Goal: Information Seeking & Learning: Learn about a topic

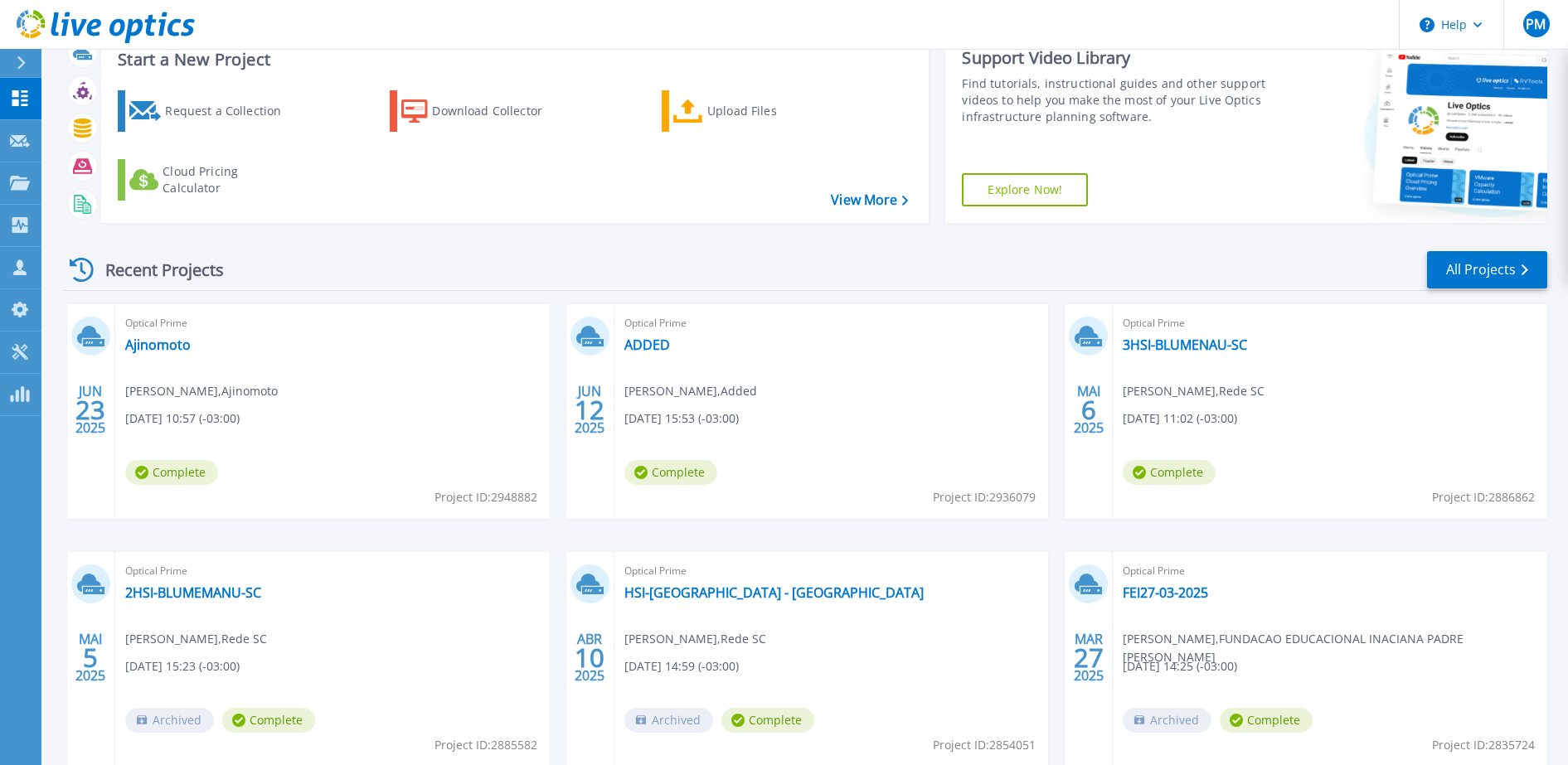
scroll to position [104, 0]
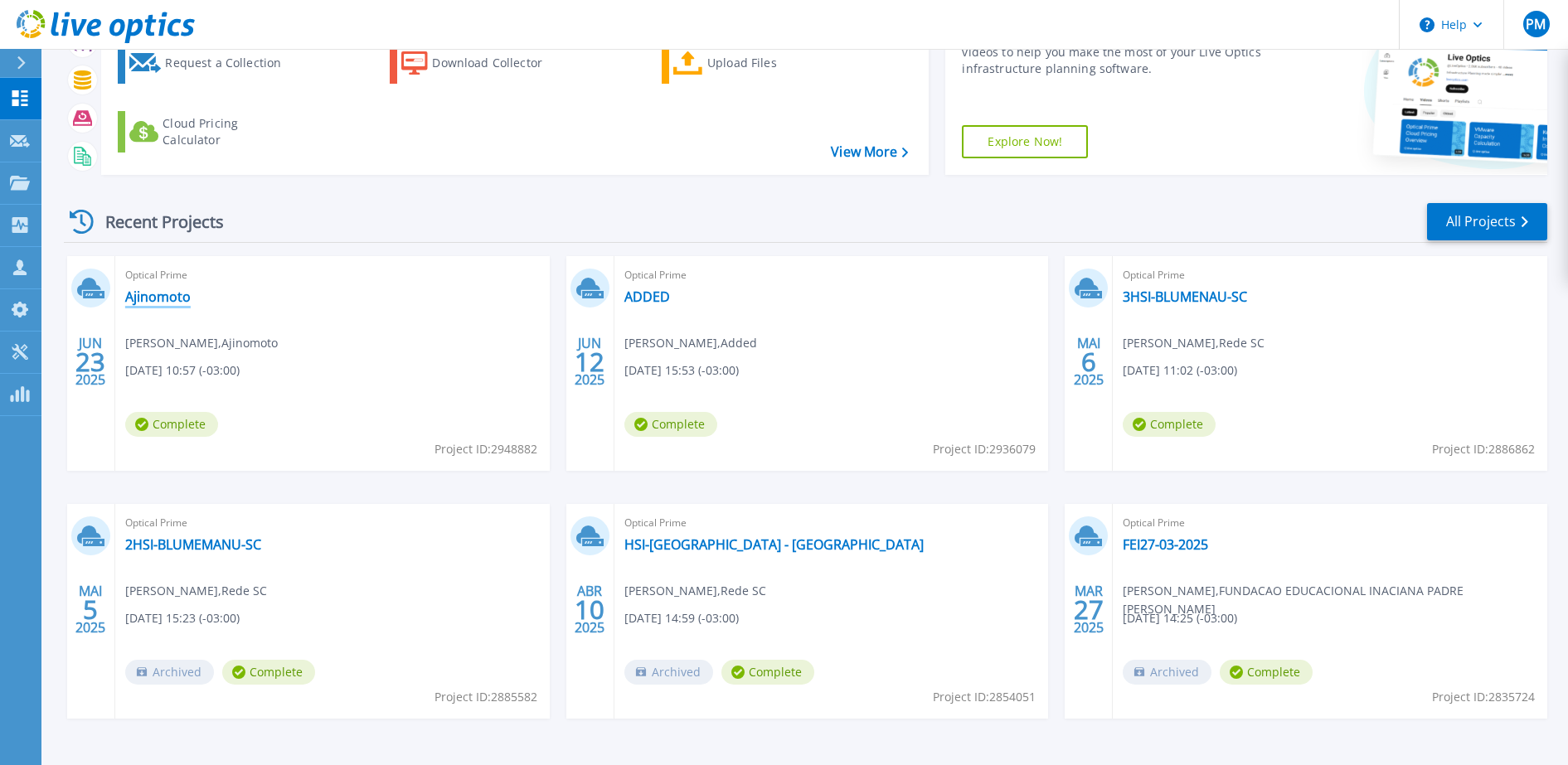
click at [153, 298] on link "Ajinomoto" at bounding box center [158, 296] width 65 height 16
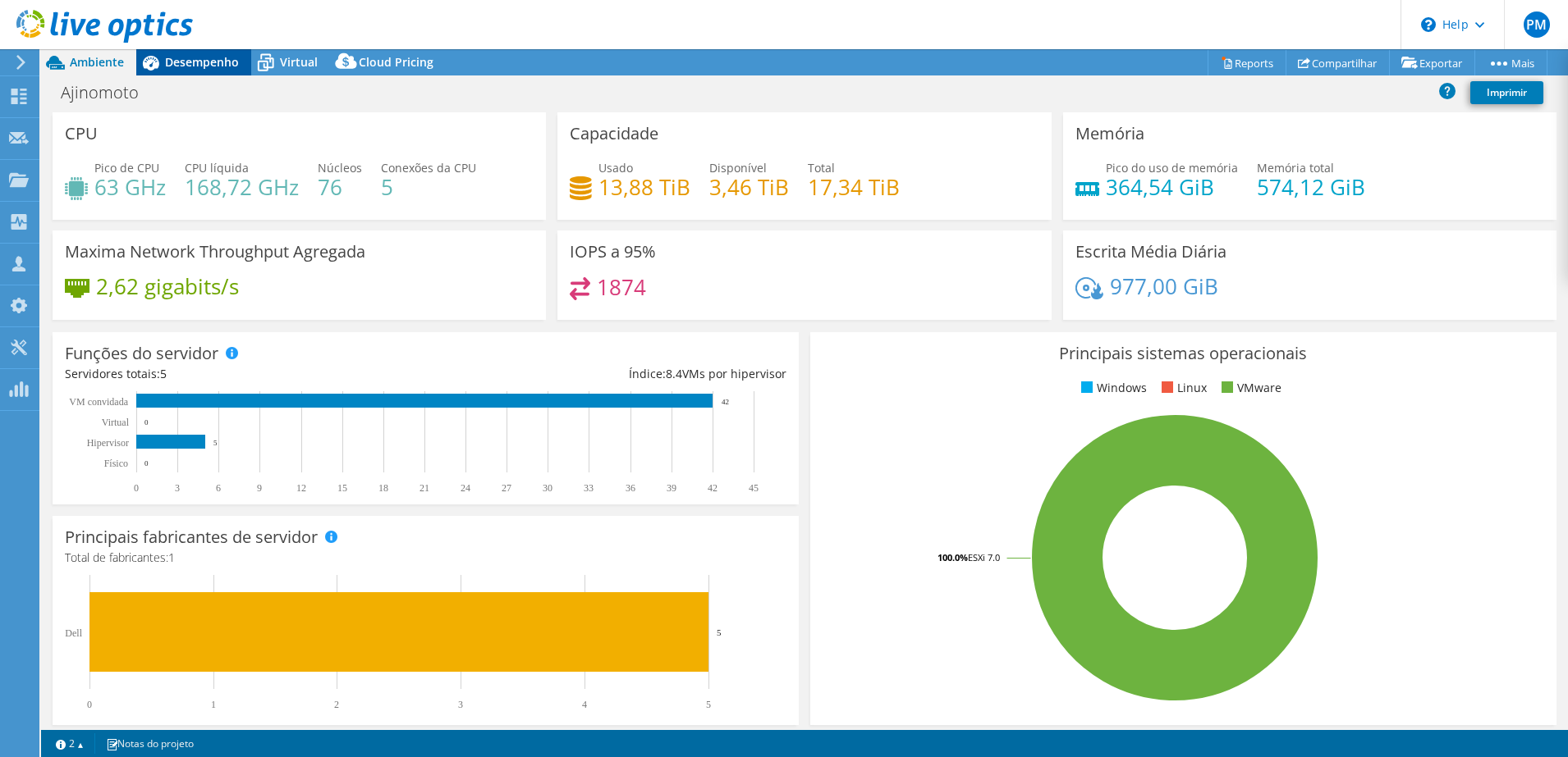
select select "USD"
click at [201, 70] on div "Desempenho" at bounding box center [194, 63] width 115 height 27
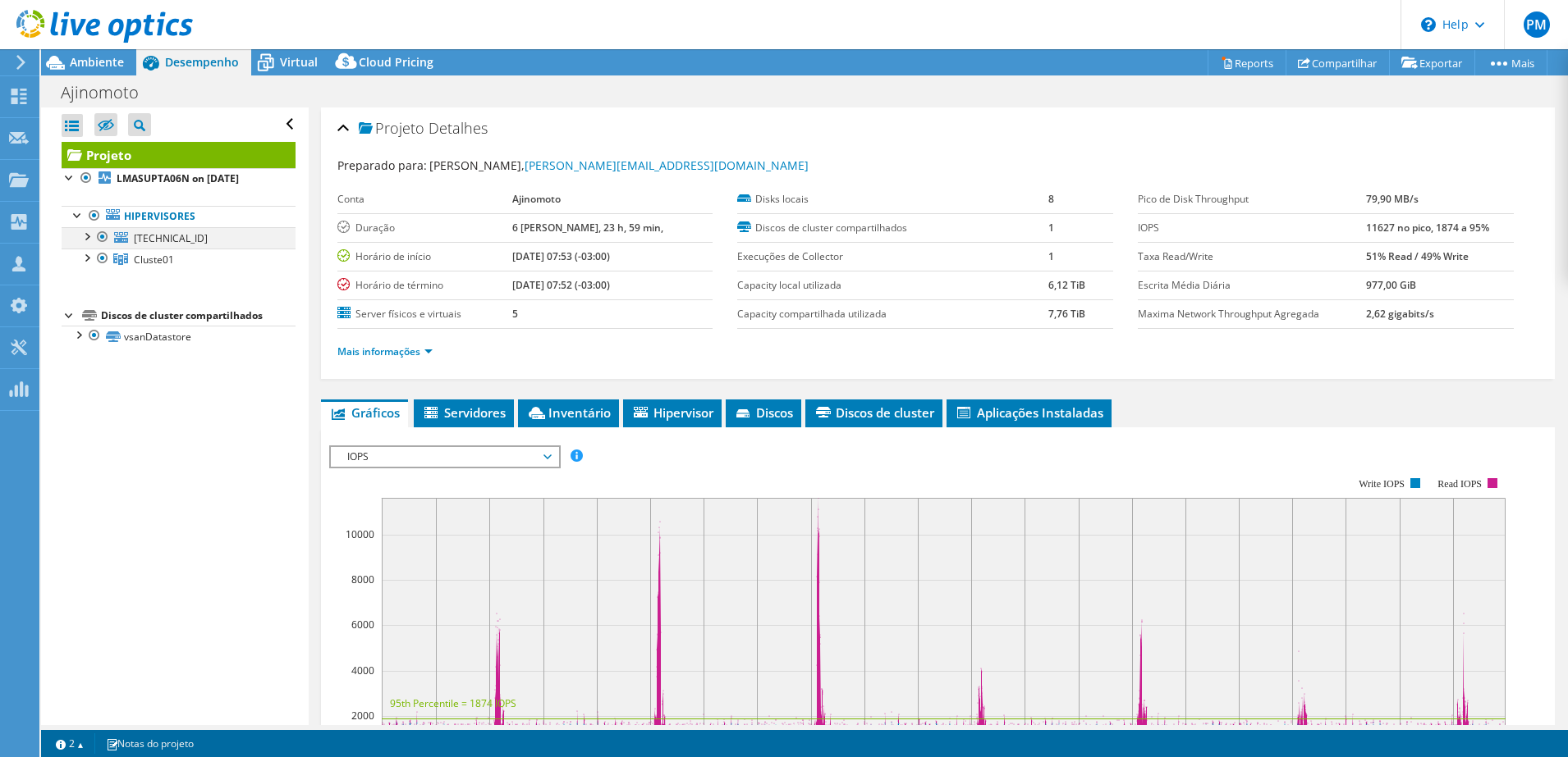
click at [82, 228] on div at bounding box center [85, 235] width 16 height 16
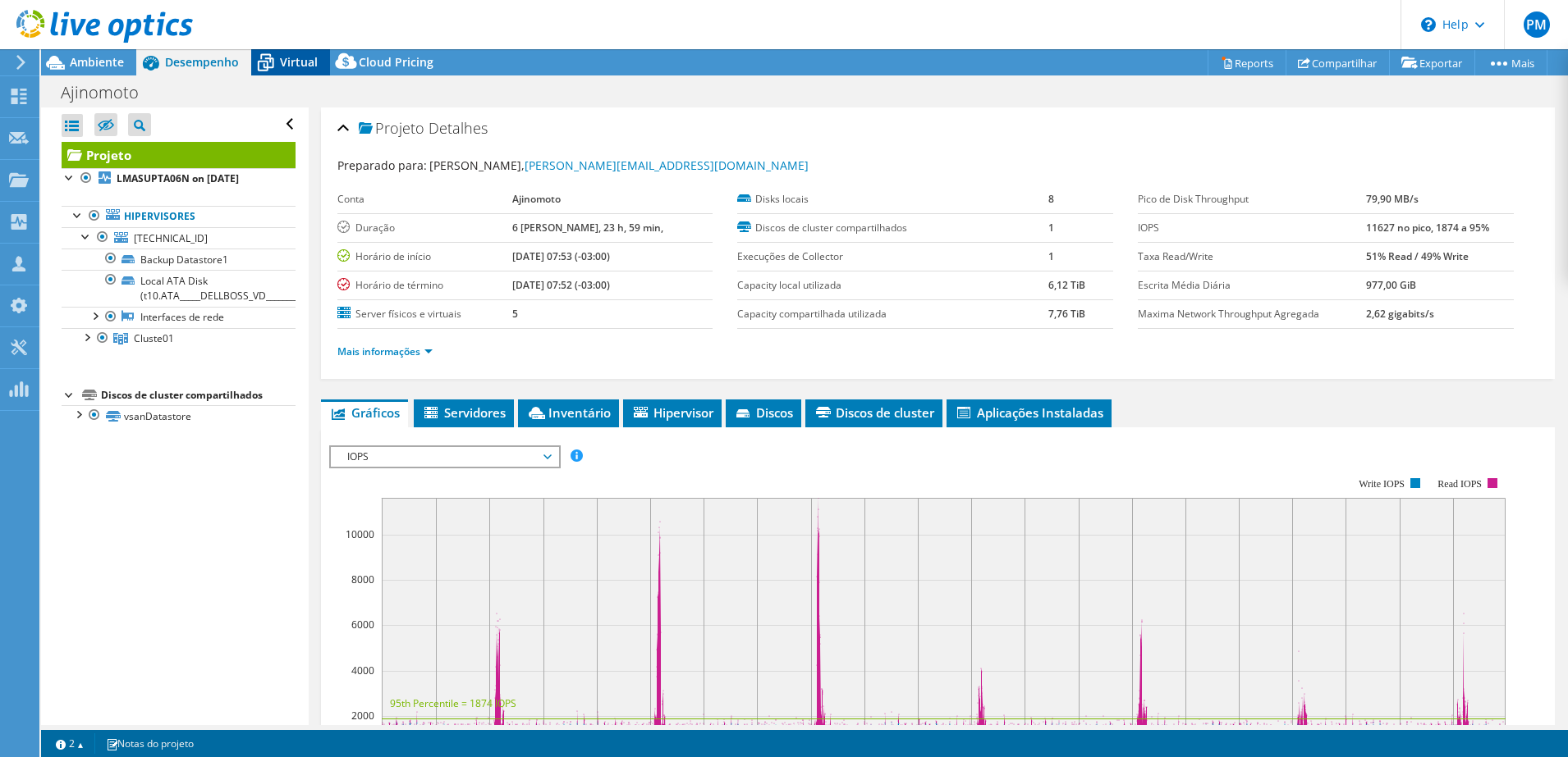
click at [295, 70] on div "Virtual" at bounding box center [290, 63] width 79 height 27
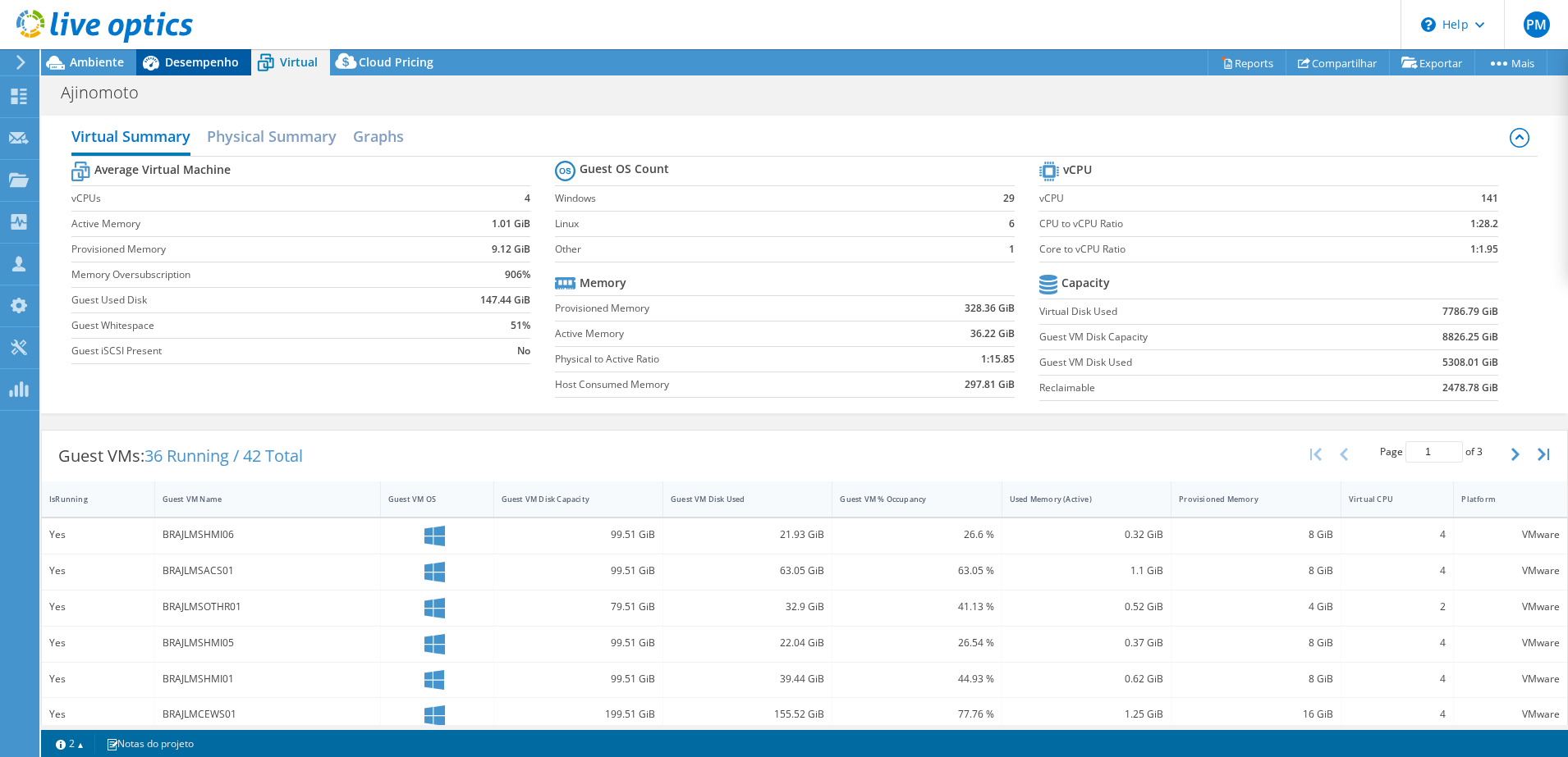
click at [215, 55] on span "Desempenho" at bounding box center [202, 62] width 74 height 15
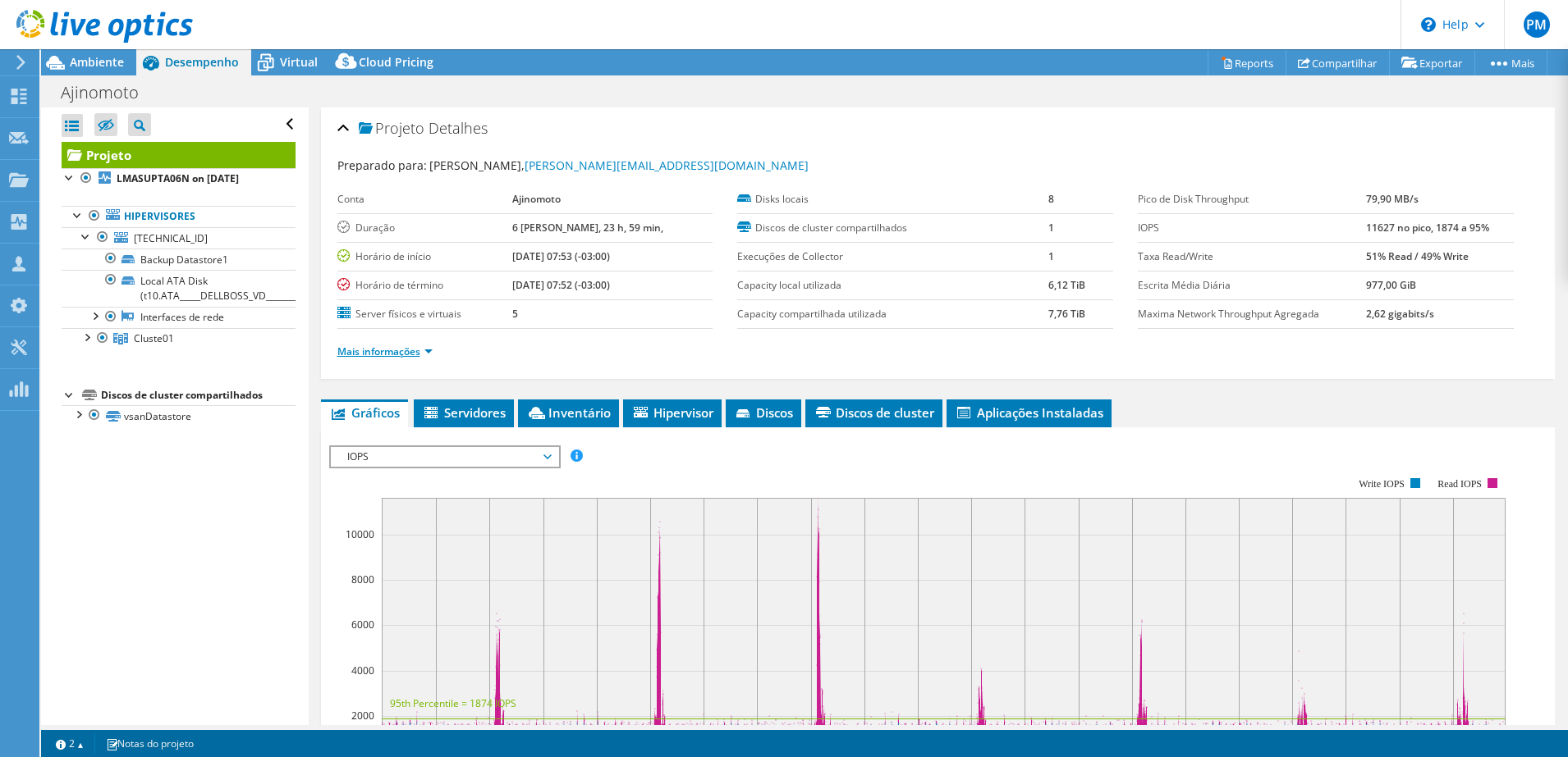
click at [370, 350] on link "Mais informações" at bounding box center [384, 351] width 95 height 14
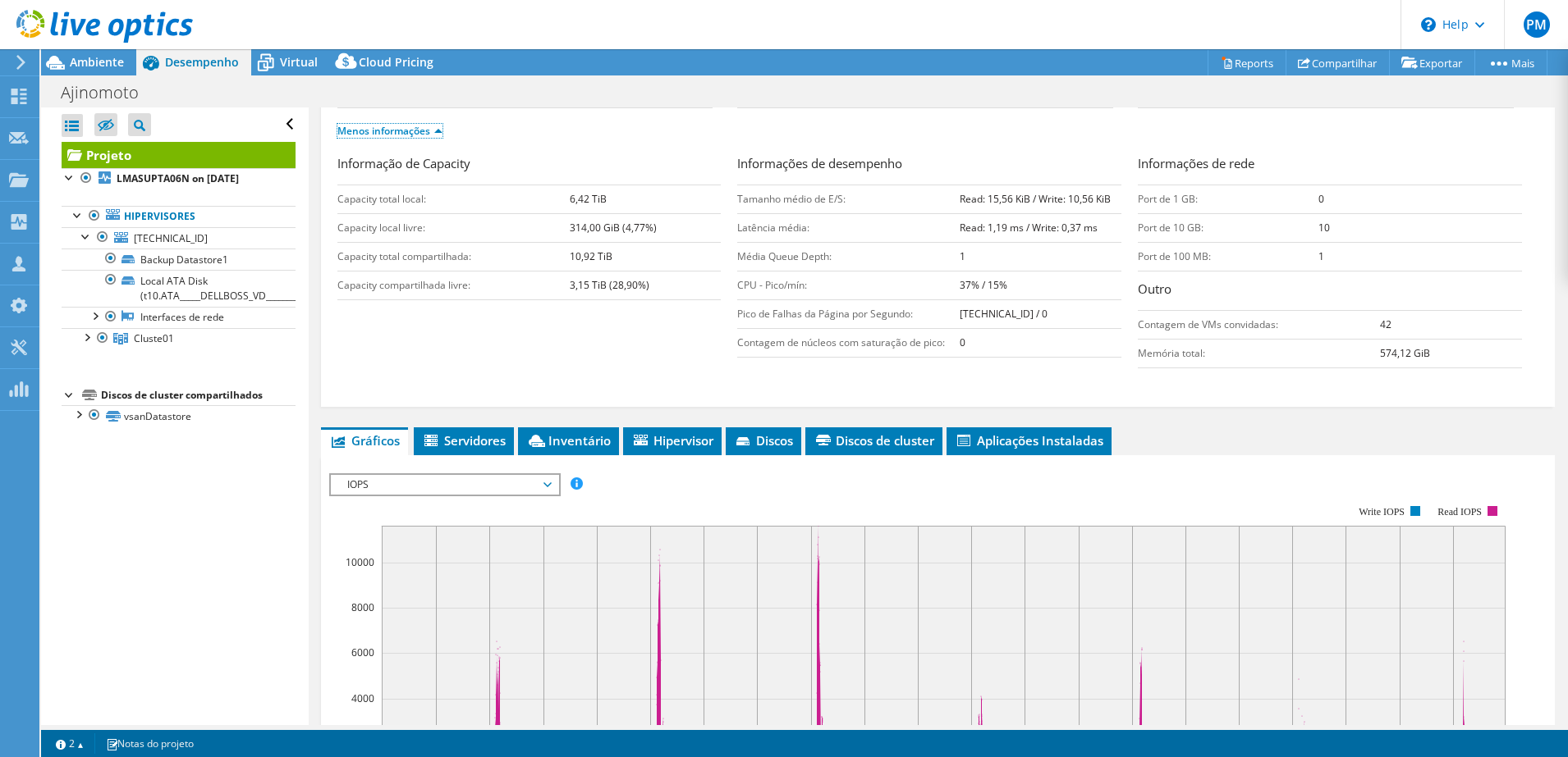
scroll to position [307, 0]
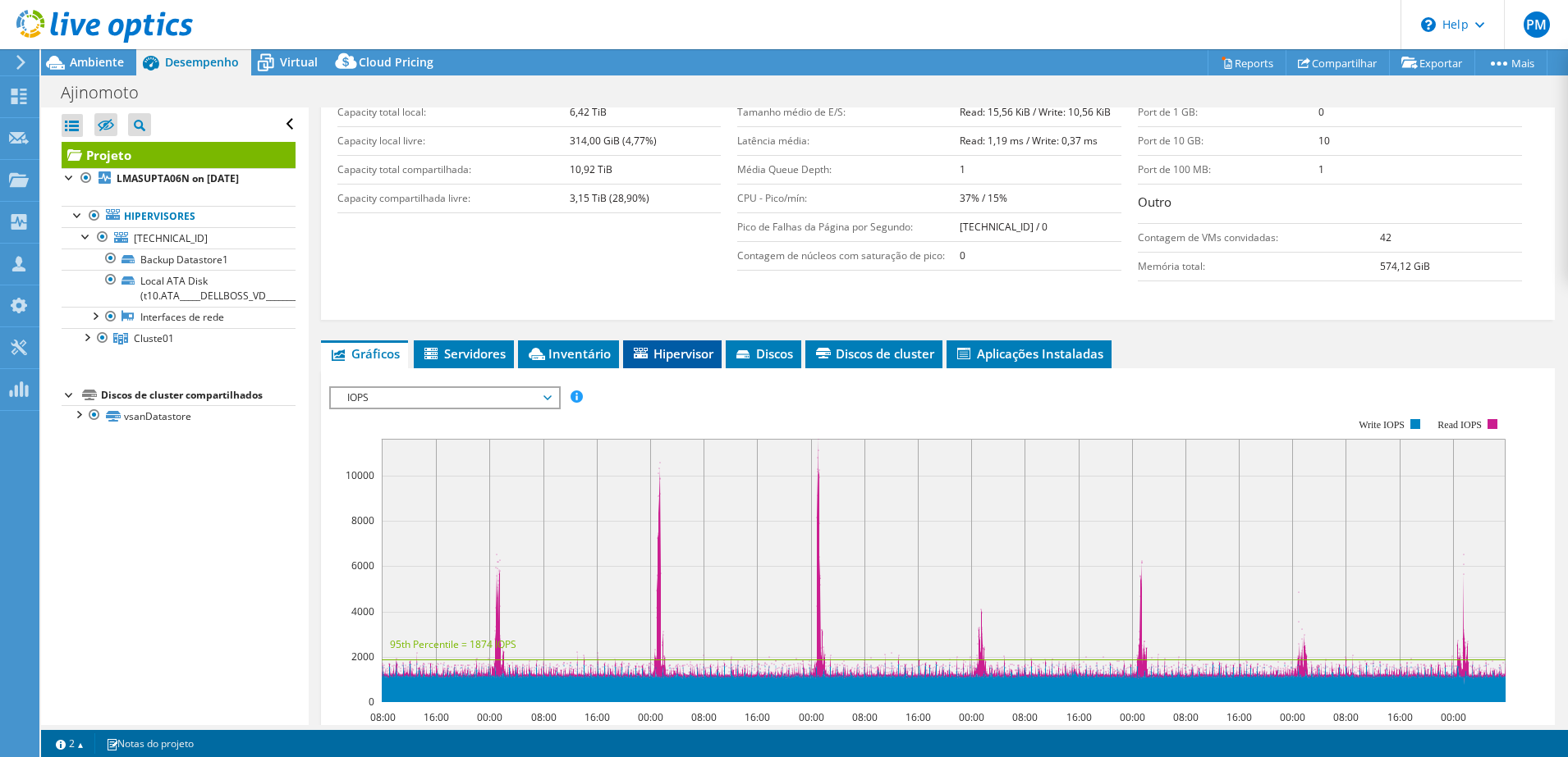
click at [666, 360] on span "Hipervisor" at bounding box center [672, 353] width 82 height 16
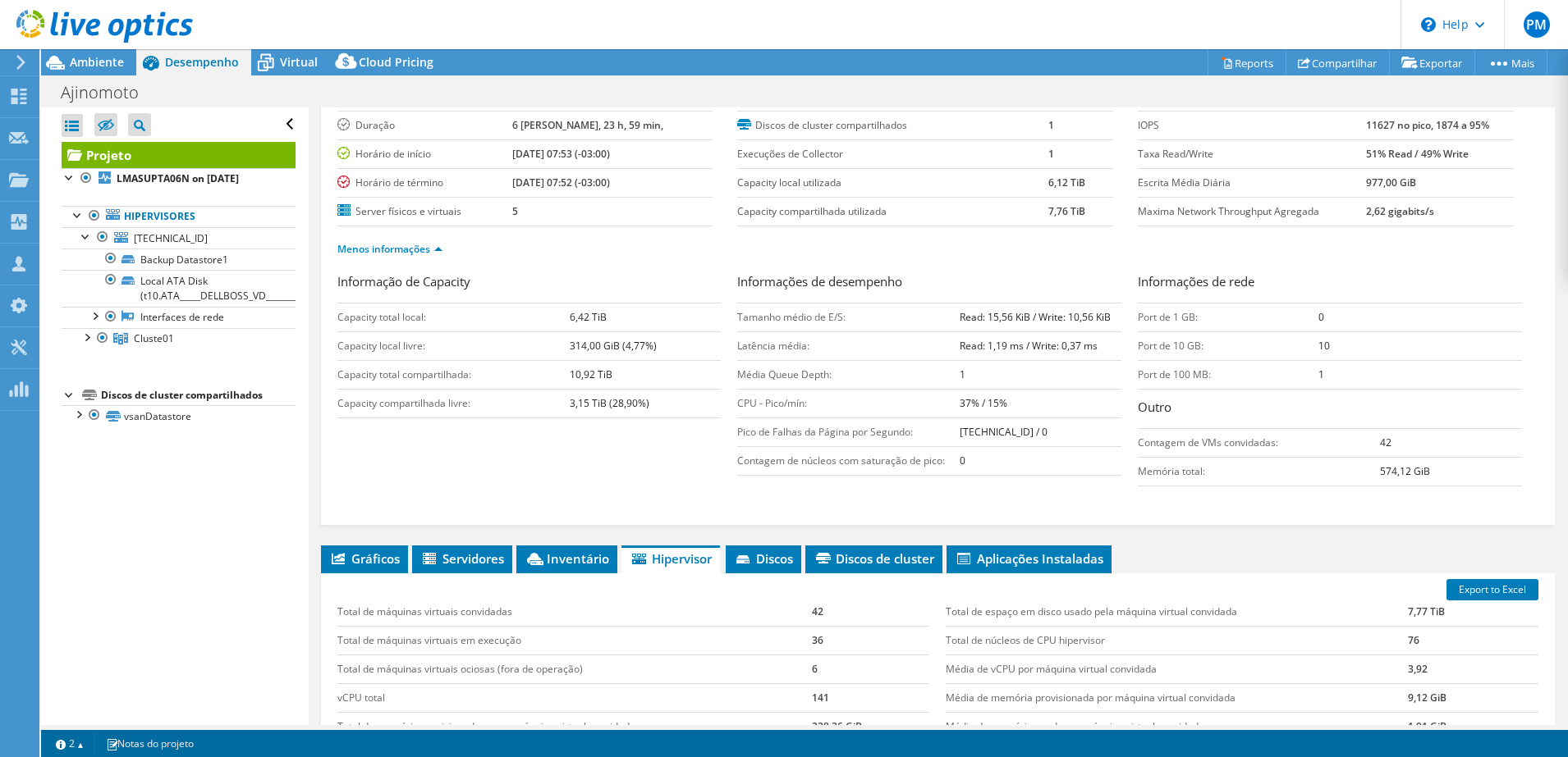
scroll to position [0, 0]
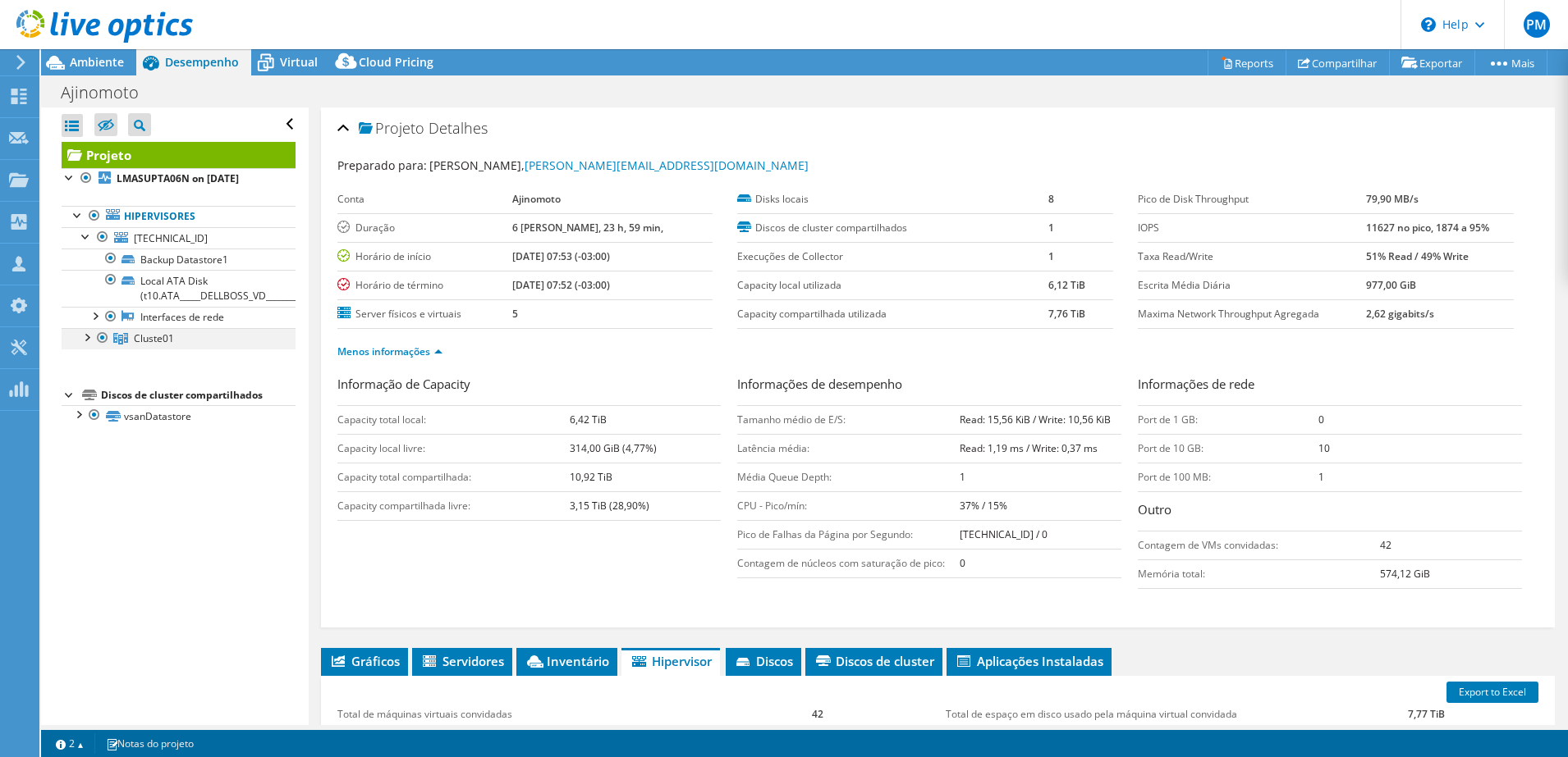
click at [83, 334] on div at bounding box center [85, 336] width 16 height 16
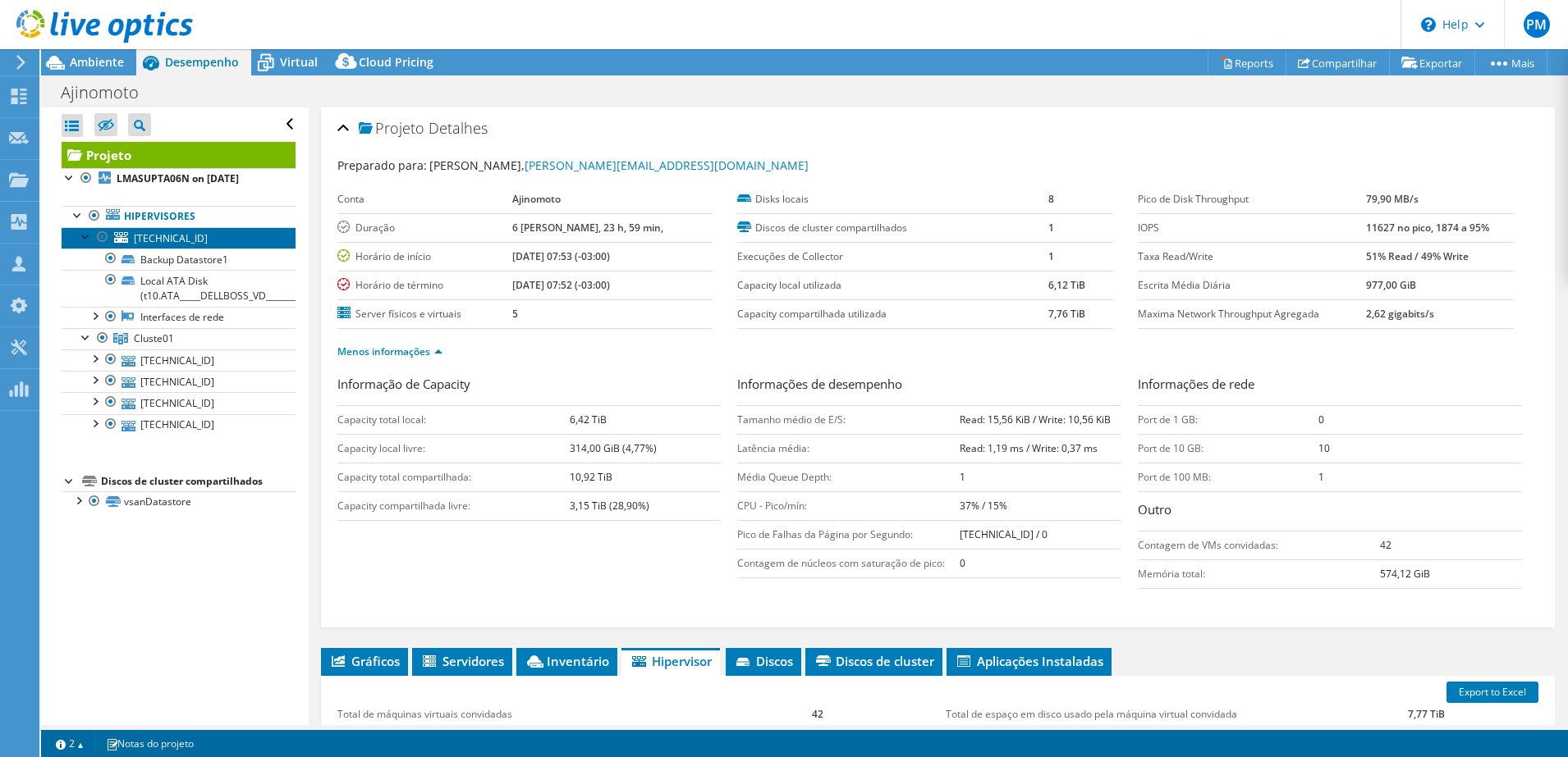
click at [78, 244] on link "[TECHNICAL_ID]" at bounding box center [178, 238] width 233 height 21
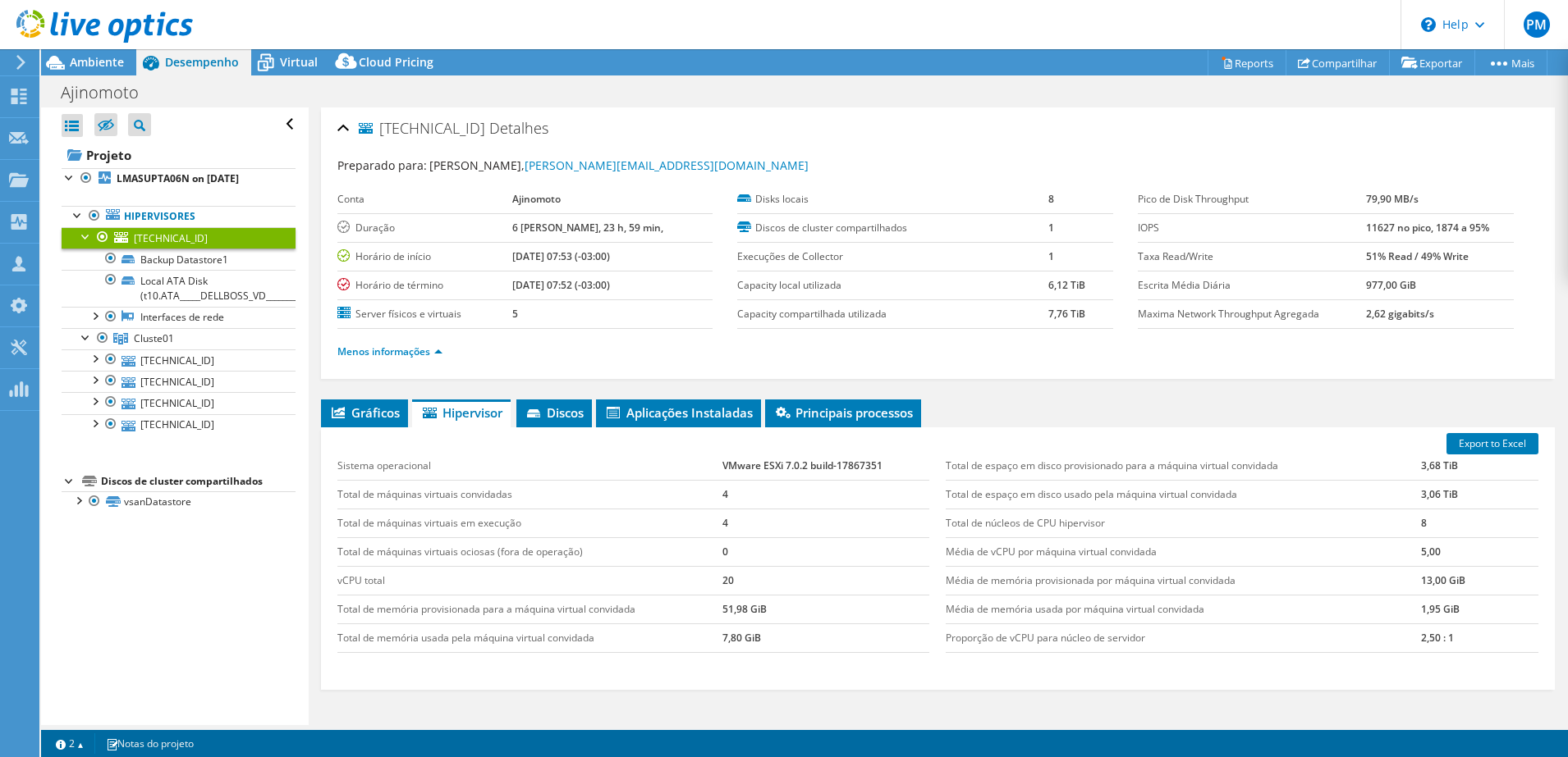
click at [82, 238] on div at bounding box center [85, 235] width 16 height 16
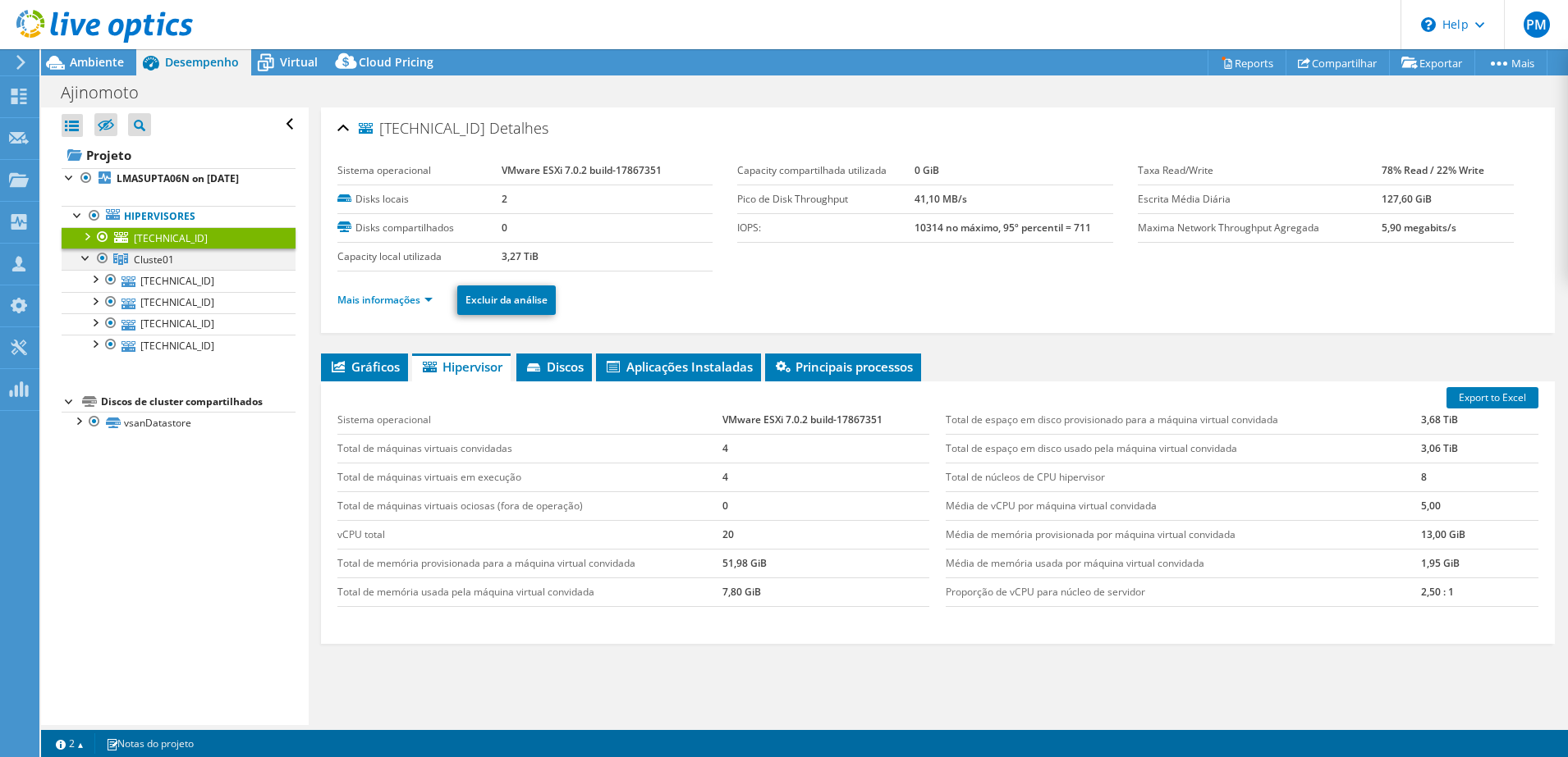
click at [86, 254] on div at bounding box center [85, 256] width 16 height 16
click at [86, 260] on div at bounding box center [85, 256] width 16 height 16
click at [417, 302] on link "Mais informações" at bounding box center [384, 300] width 95 height 14
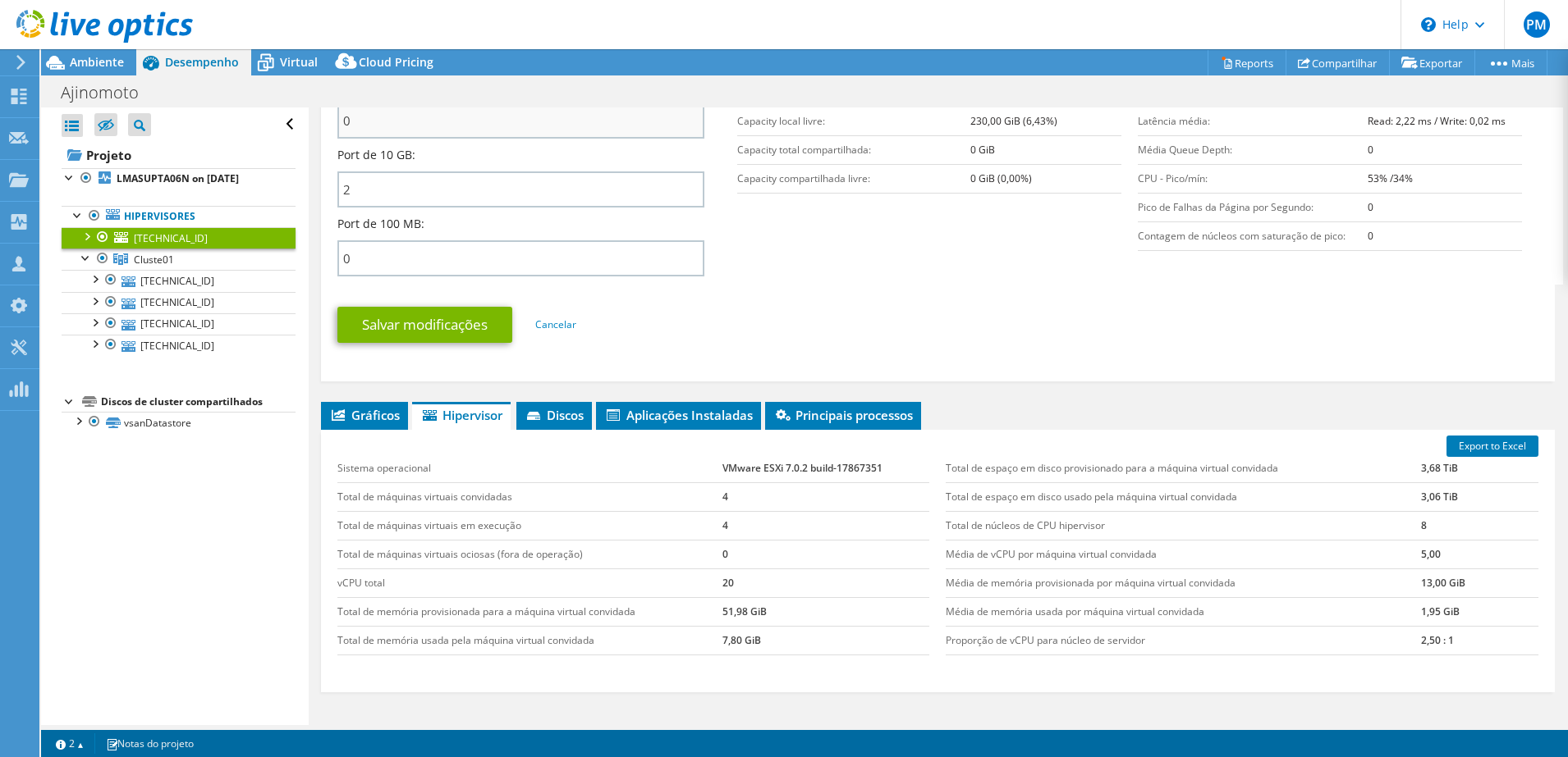
scroll to position [718, 0]
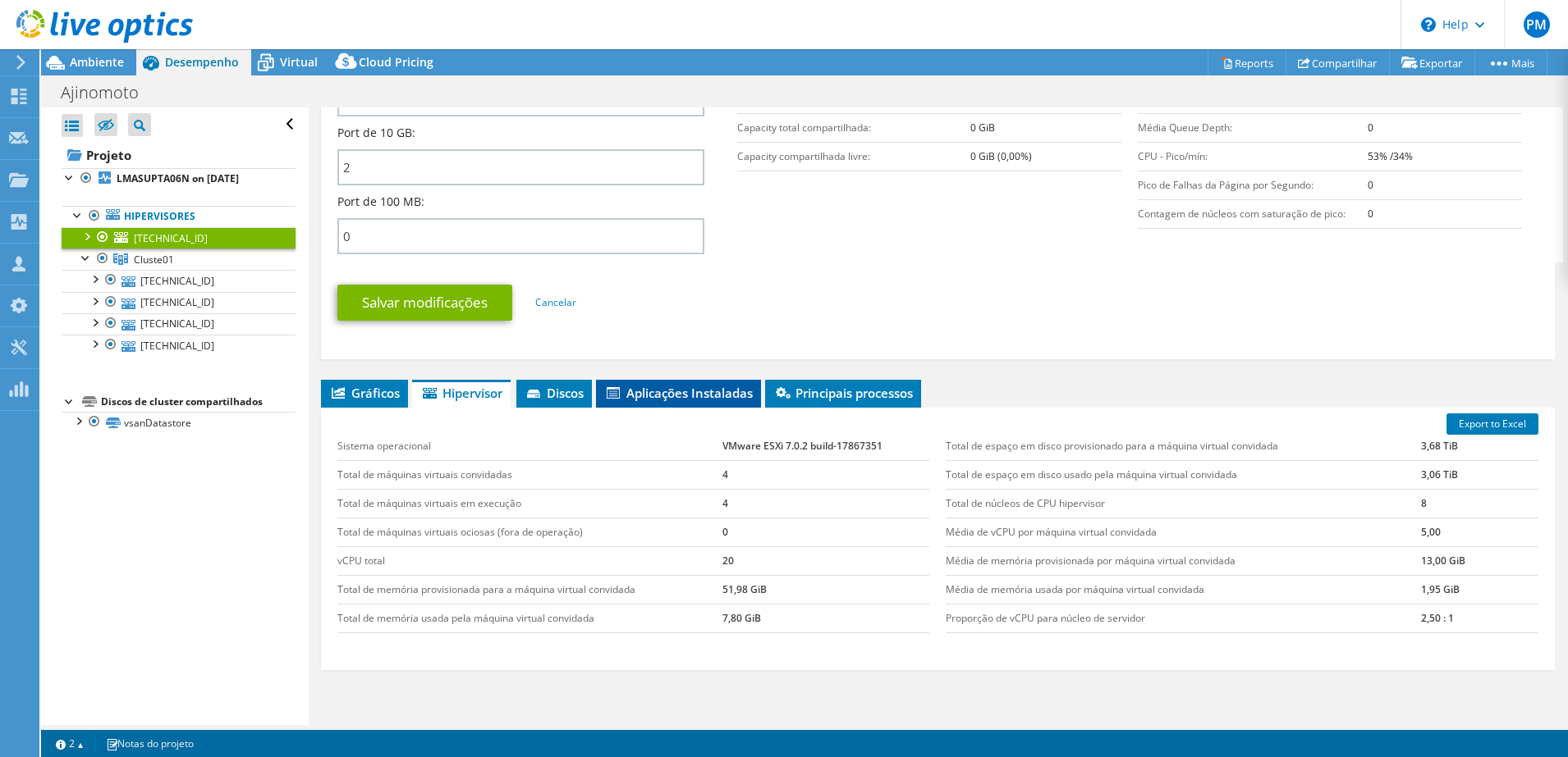
click at [667, 394] on span "Aplicações Instaladas" at bounding box center [679, 393] width 149 height 16
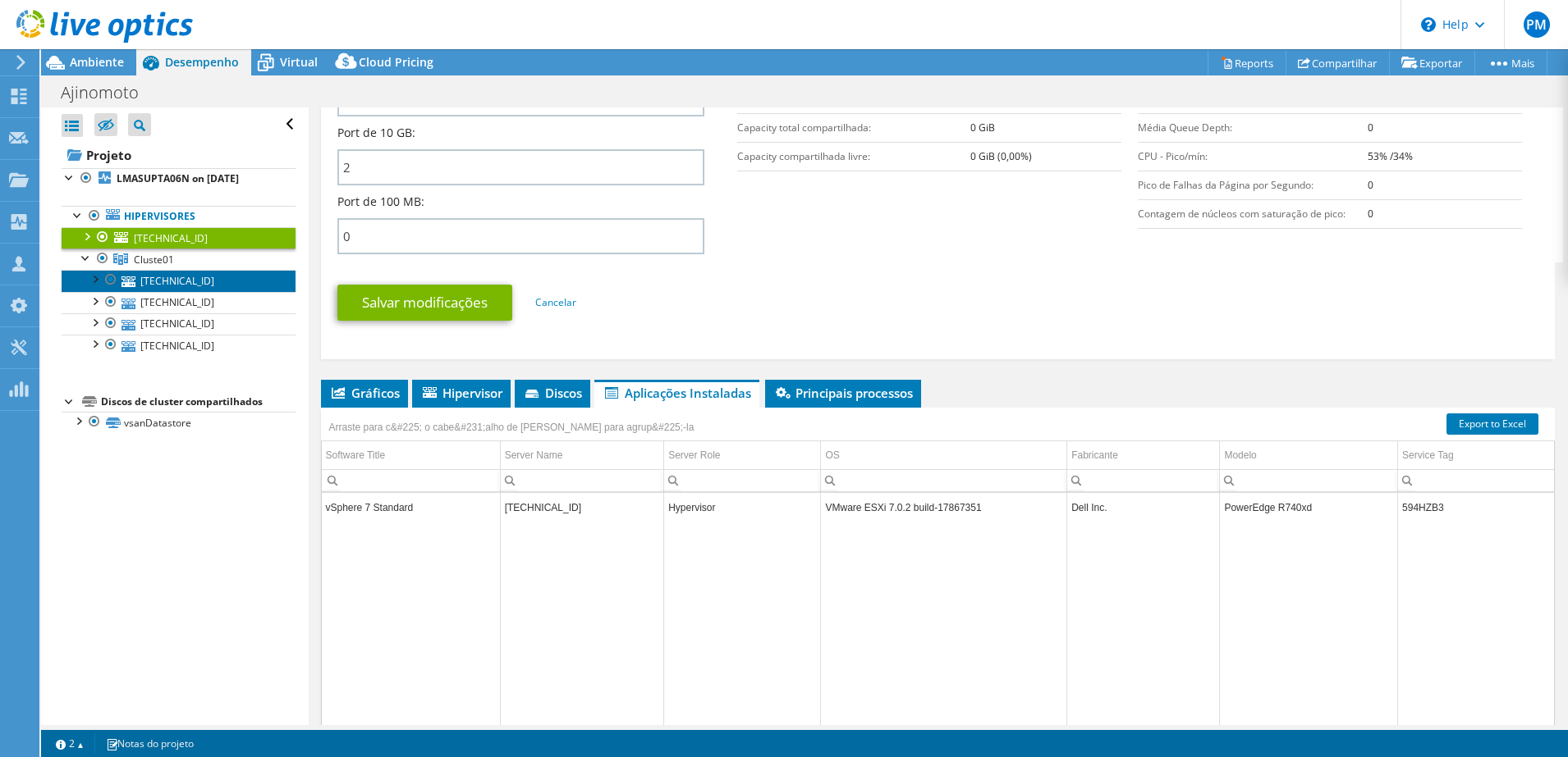
click at [148, 286] on link "[TECHNICAL_ID]" at bounding box center [178, 281] width 233 height 21
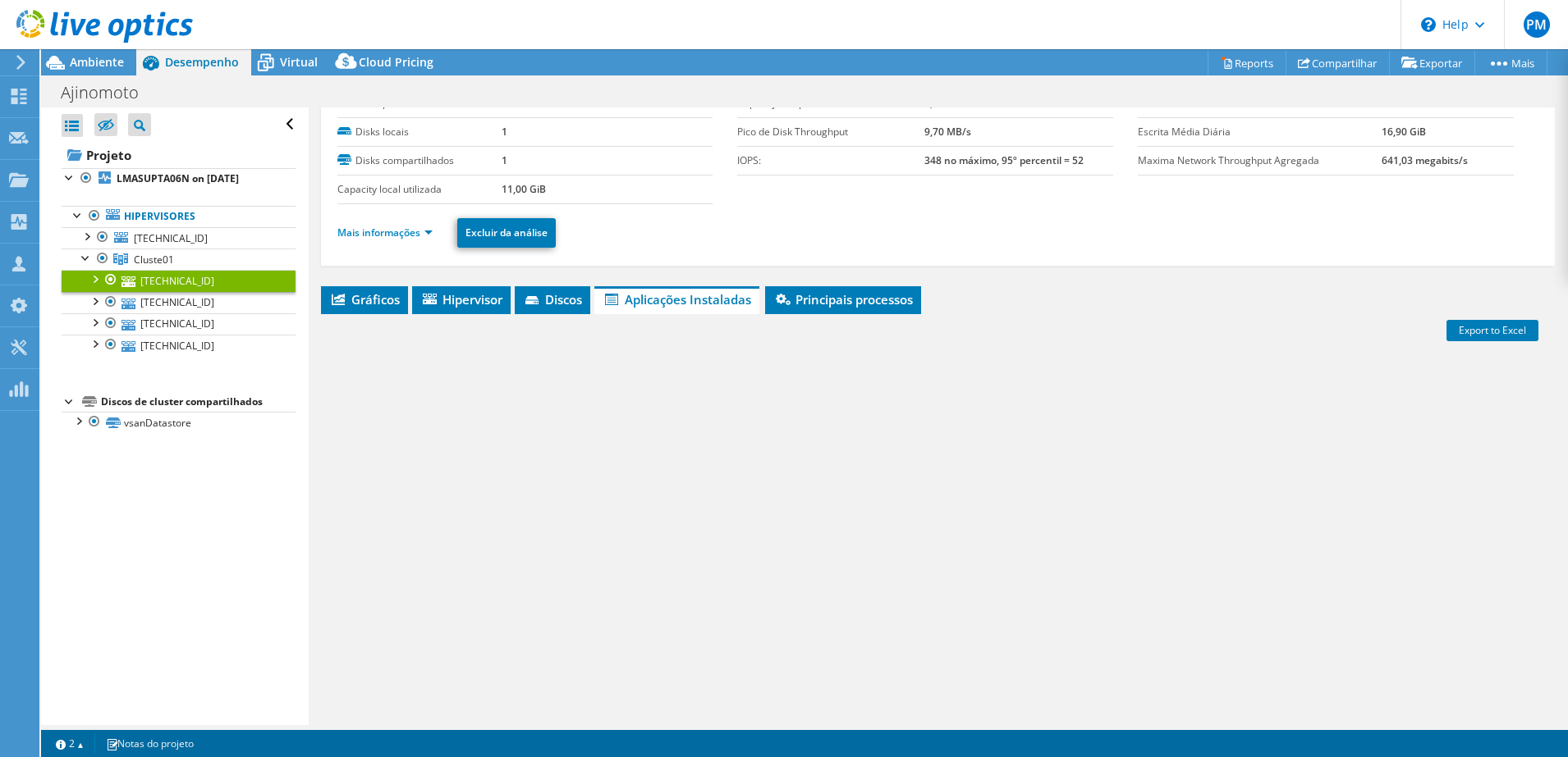
scroll to position [67, 0]
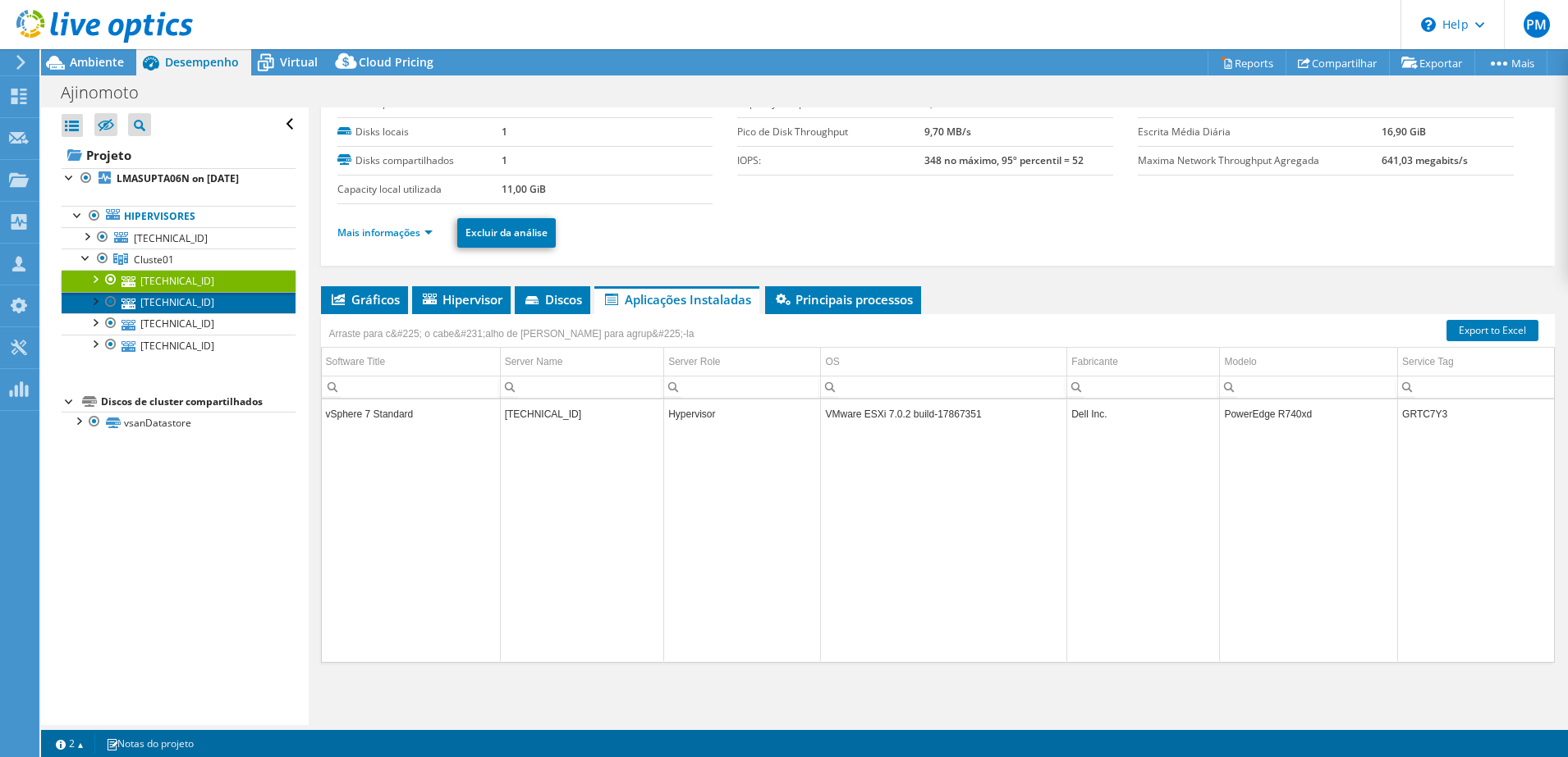
click at [169, 305] on link "[TECHNICAL_ID]" at bounding box center [178, 303] width 233 height 21
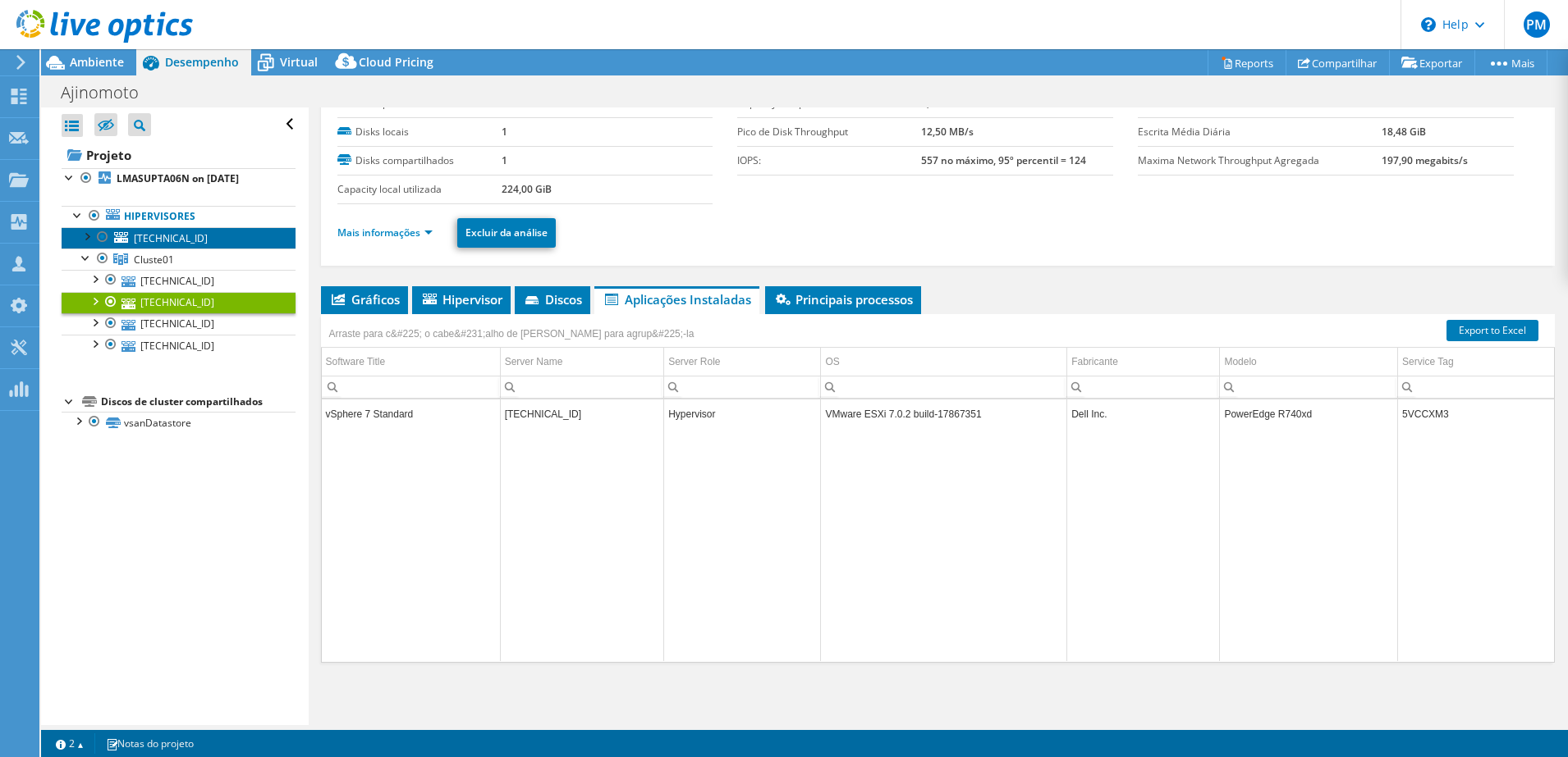
click at [177, 240] on span "[TECHNICAL_ID]" at bounding box center [171, 238] width 74 height 14
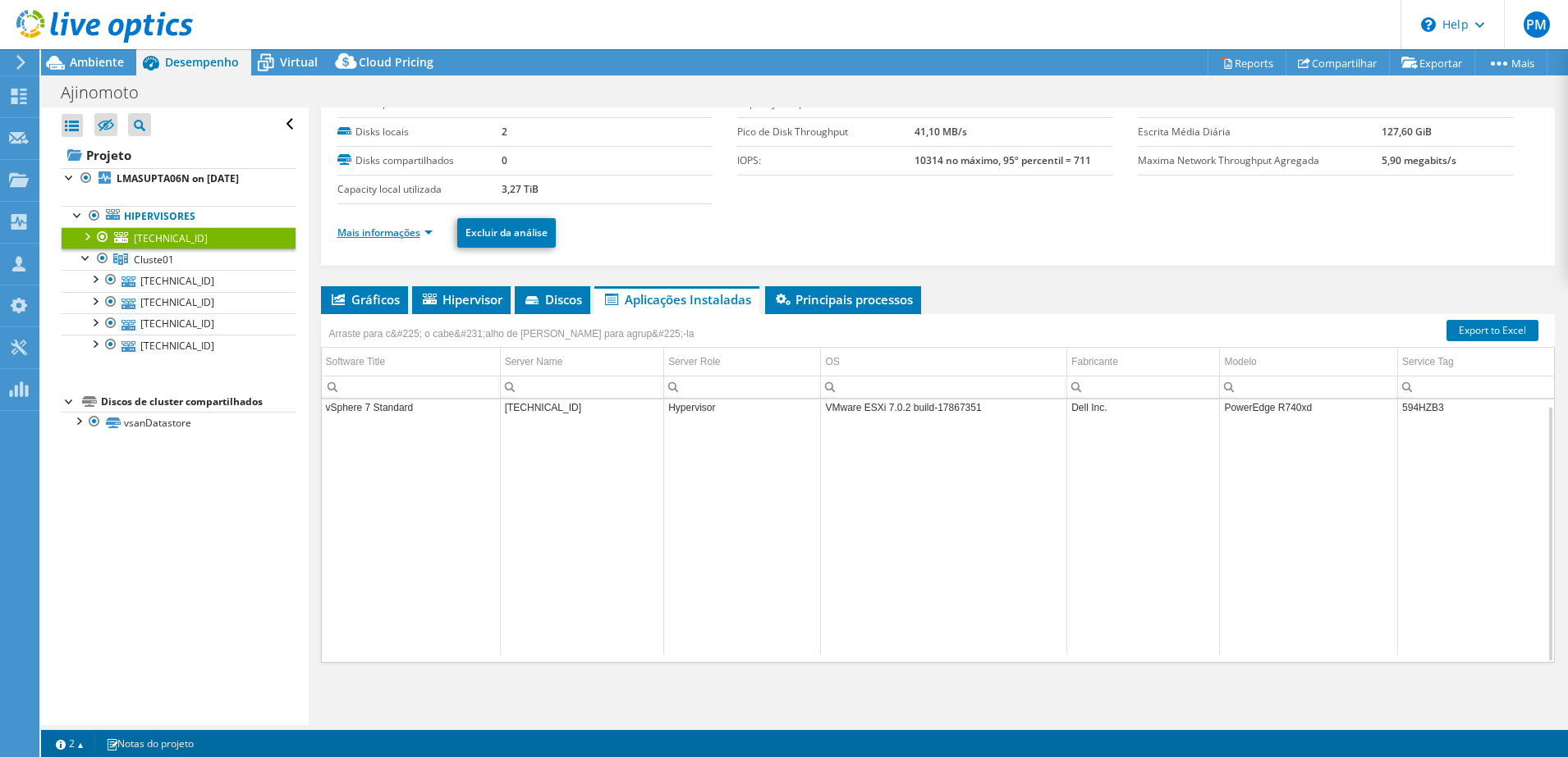
click at [383, 234] on link "Mais informações" at bounding box center [384, 232] width 95 height 14
